Goal: Task Accomplishment & Management: Use online tool/utility

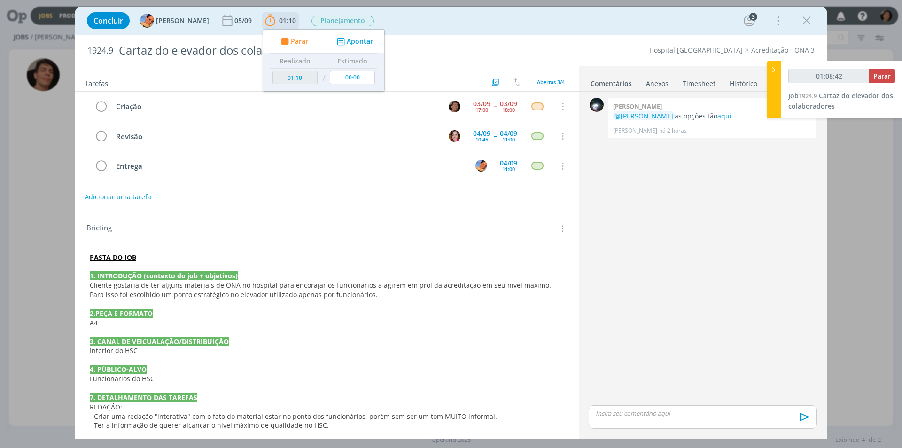
click at [291, 39] on span "Parar" at bounding box center [299, 41] width 17 height 7
type input "02:19"
type input "01:09:00"
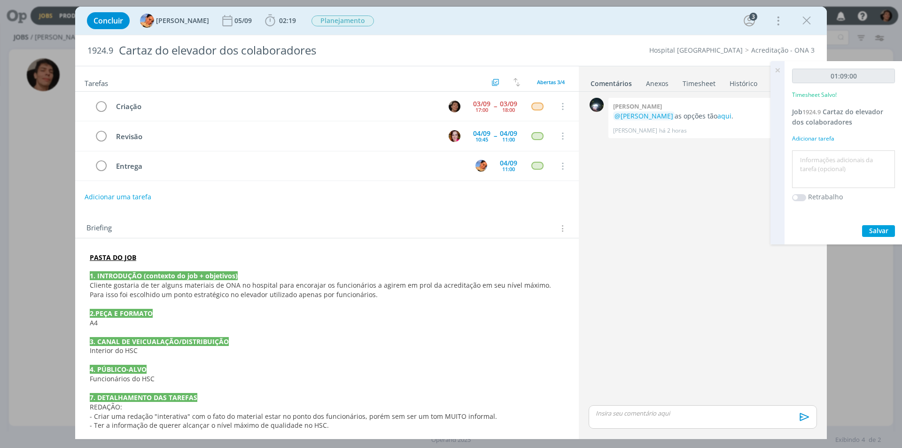
click at [838, 174] on textarea at bounding box center [843, 169] width 98 height 33
click at [816, 200] on label "Retrabalho" at bounding box center [825, 197] width 35 height 10
click at [822, 171] on textarea at bounding box center [843, 169] width 98 height 33
click at [845, 163] on textarea "criação cartaazx elevador" at bounding box center [843, 169] width 98 height 33
type textarea "criação cartaaz elevador"
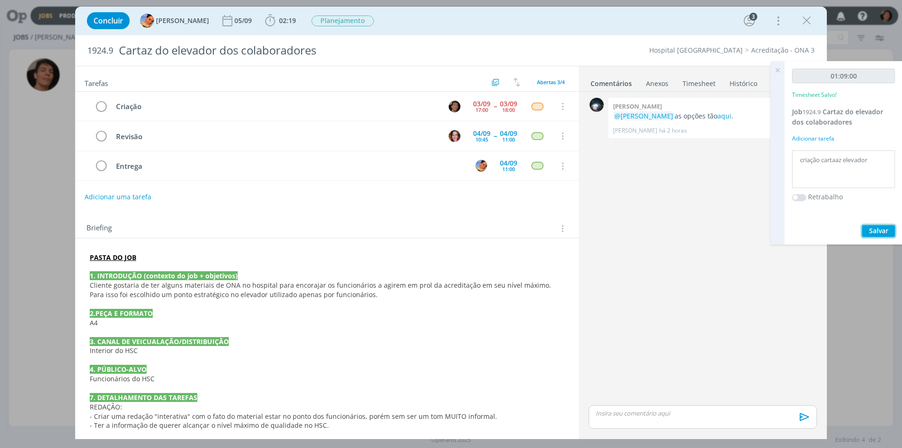
click at [882, 232] on span "Salvar" at bounding box center [878, 230] width 19 height 9
click at [671, 251] on div "0 [PERSON_NAME] @[PERSON_NAME] as opções tão aqui . [PERSON_NAME] há 2 horas 👍" at bounding box center [703, 249] width 236 height 308
click at [801, 22] on icon "dialog" at bounding box center [806, 21] width 14 height 14
